Goal: Navigation & Orientation: Find specific page/section

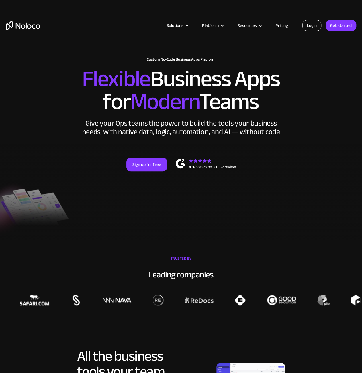
click at [307, 24] on link "Login" at bounding box center [311, 25] width 19 height 11
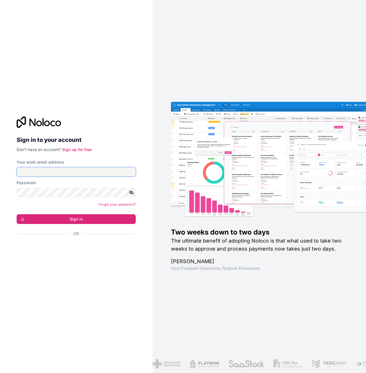
click at [90, 169] on input "Your work email address" at bounding box center [76, 171] width 119 height 9
type input "[PERSON_NAME][EMAIL_ADDRESS][DOMAIN_NAME]"
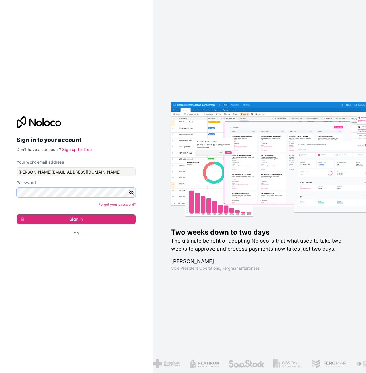
click at [17, 214] on button "Sign in" at bounding box center [76, 219] width 119 height 10
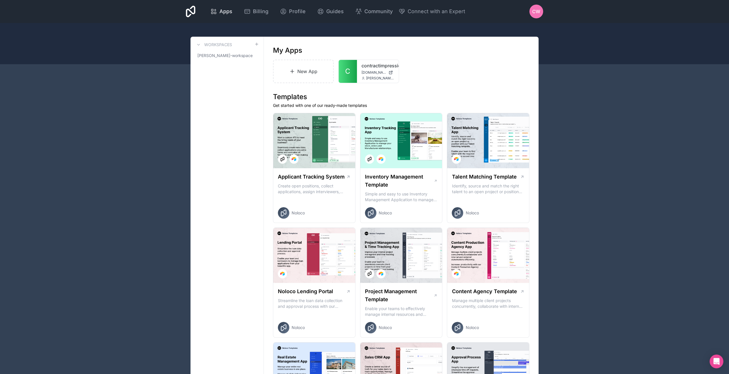
click at [223, 12] on span "Apps" at bounding box center [225, 11] width 13 height 8
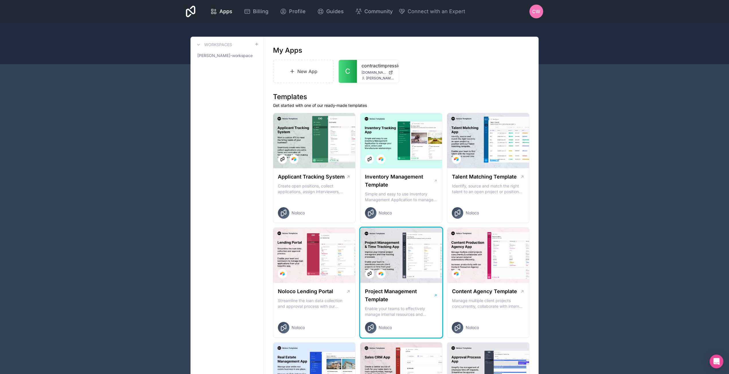
click at [366, 243] on div at bounding box center [401, 255] width 82 height 55
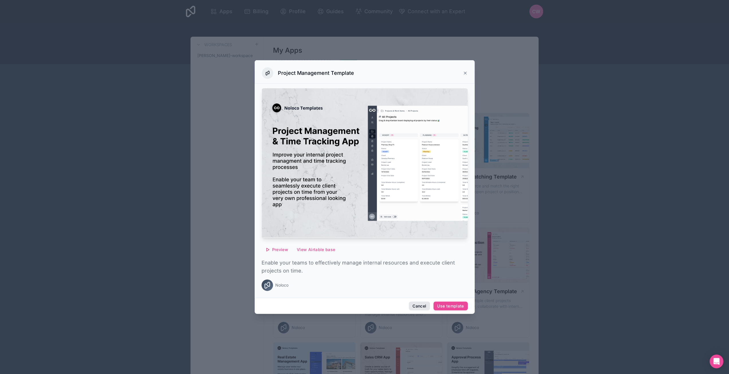
click at [366, 304] on button "Cancel" at bounding box center [418, 305] width 21 height 9
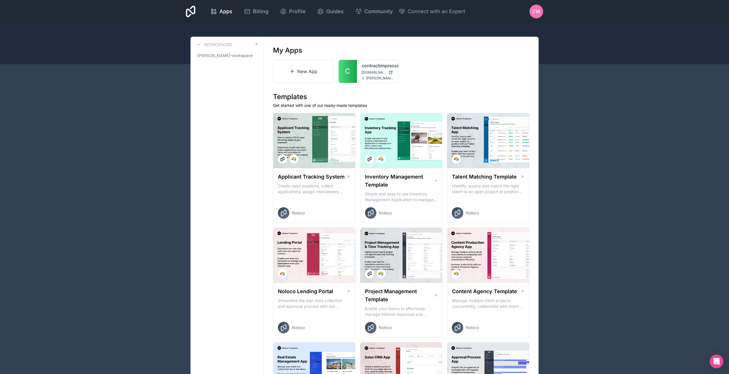
click at [366, 12] on span "CW" at bounding box center [536, 11] width 8 height 7
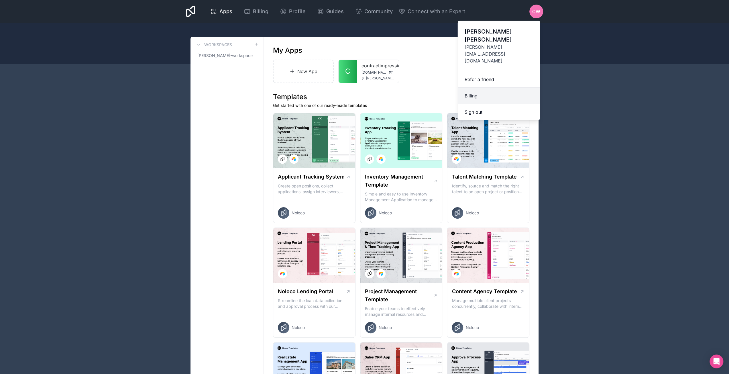
click at [366, 88] on link "Billing" at bounding box center [498, 96] width 82 height 16
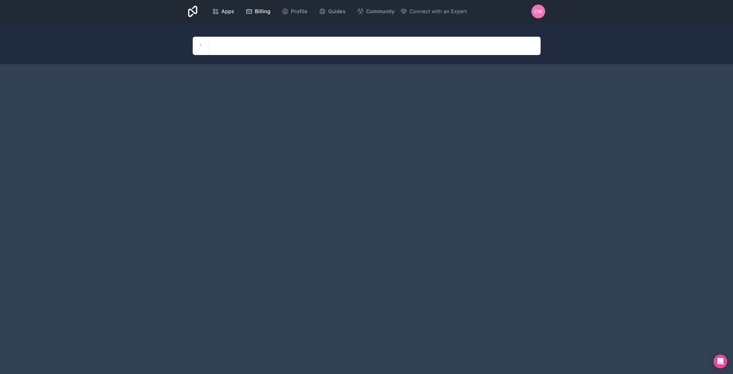
click at [220, 12] on div "Apps" at bounding box center [223, 11] width 22 height 8
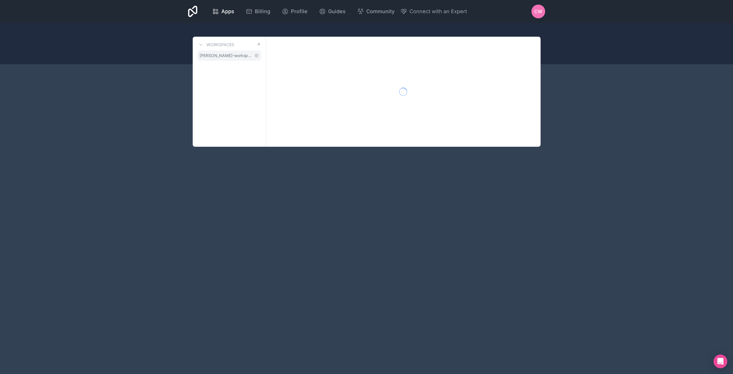
click at [236, 57] on span "[PERSON_NAME]-workspace" at bounding box center [226, 56] width 52 height 6
click at [248, 57] on span "[PERSON_NAME]-workspace" at bounding box center [226, 56] width 52 height 6
